Goal: Find contact information: Find contact information

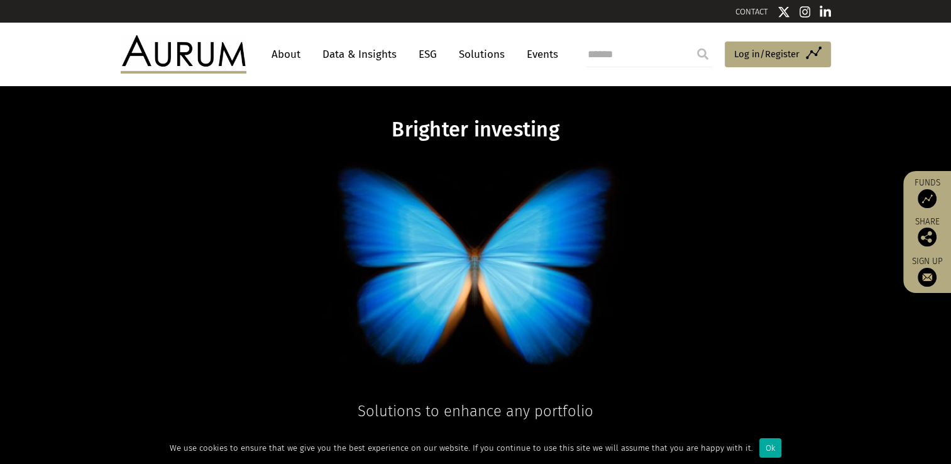
click at [285, 52] on link "About" at bounding box center [285, 54] width 41 height 23
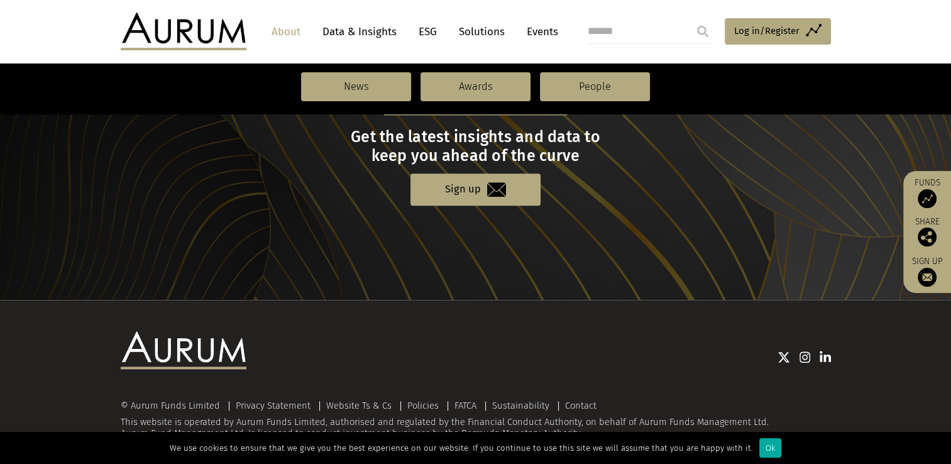
scroll to position [1418, 0]
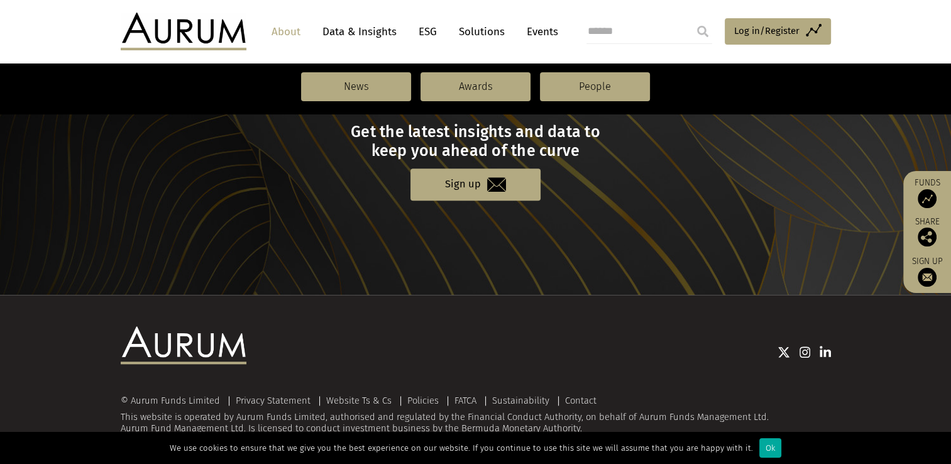
click at [571, 397] on link "Contact" at bounding box center [580, 400] width 31 height 11
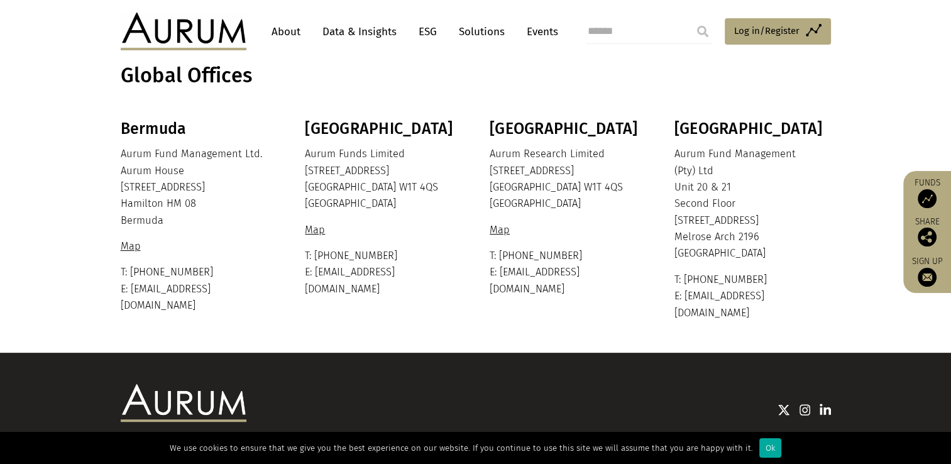
scroll to position [314, 0]
